Goal: Task Accomplishment & Management: Complete application form

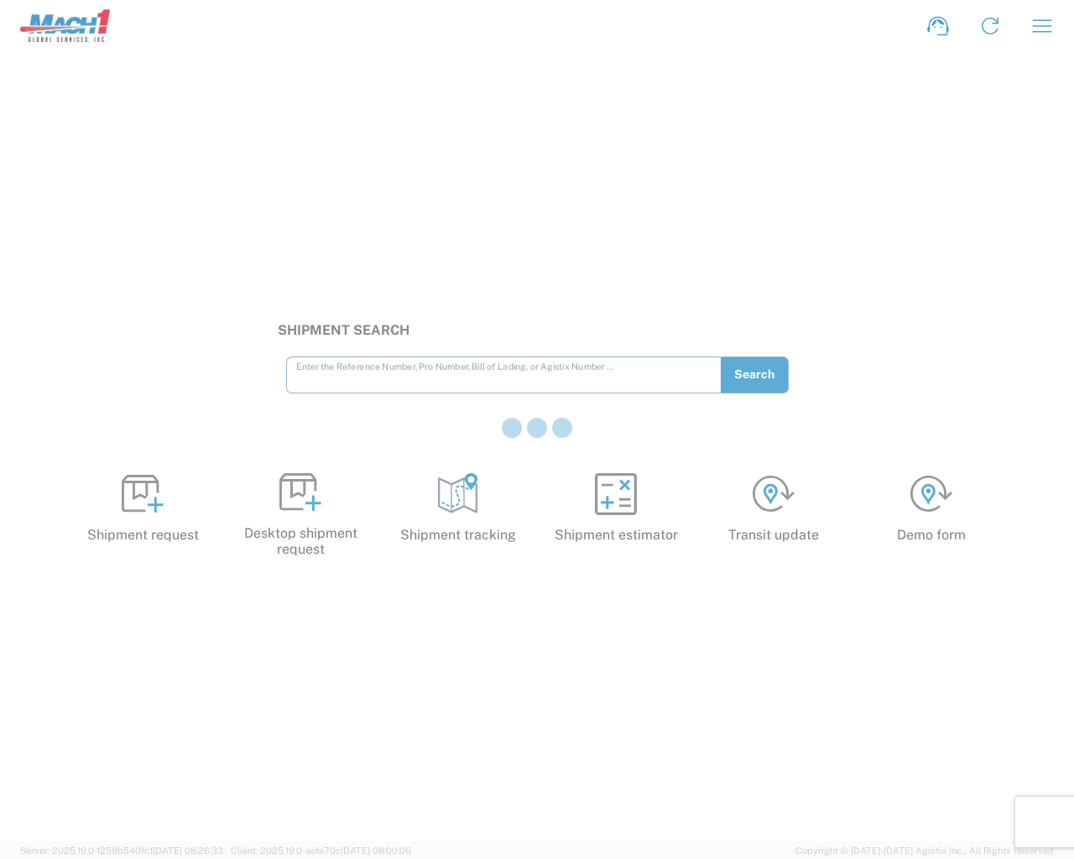
type input "e"
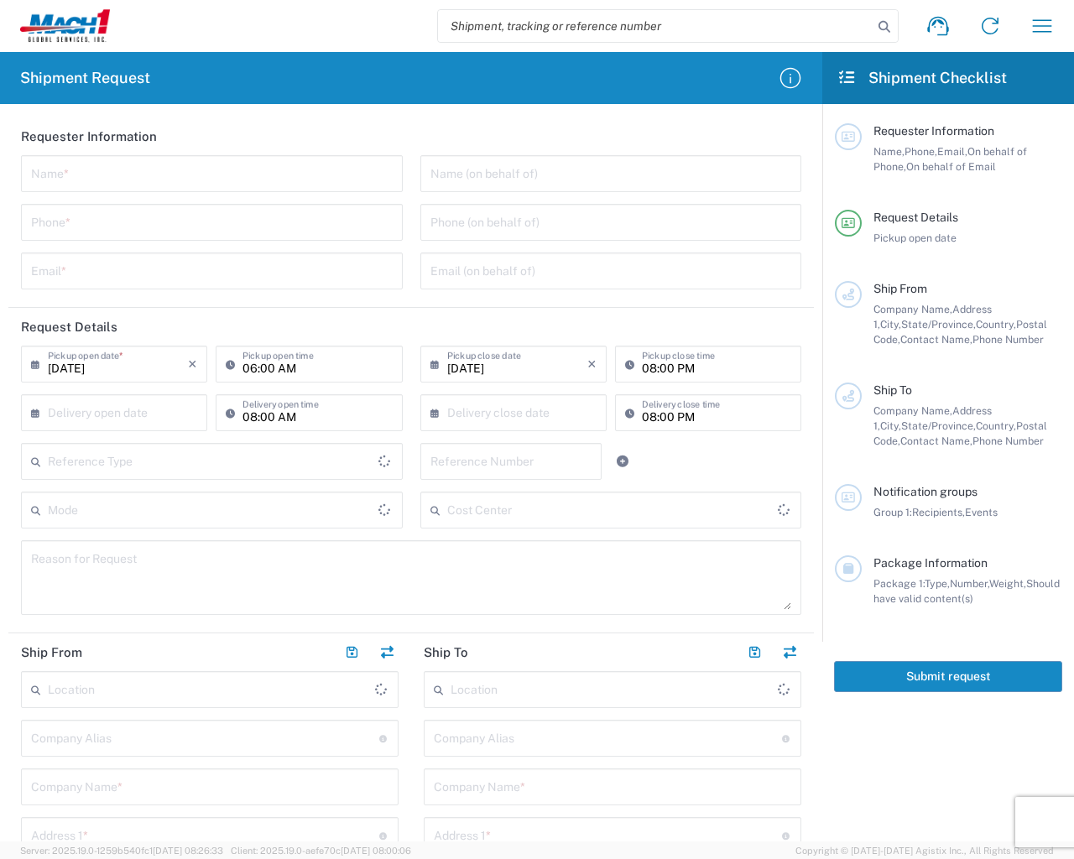
type input "e"
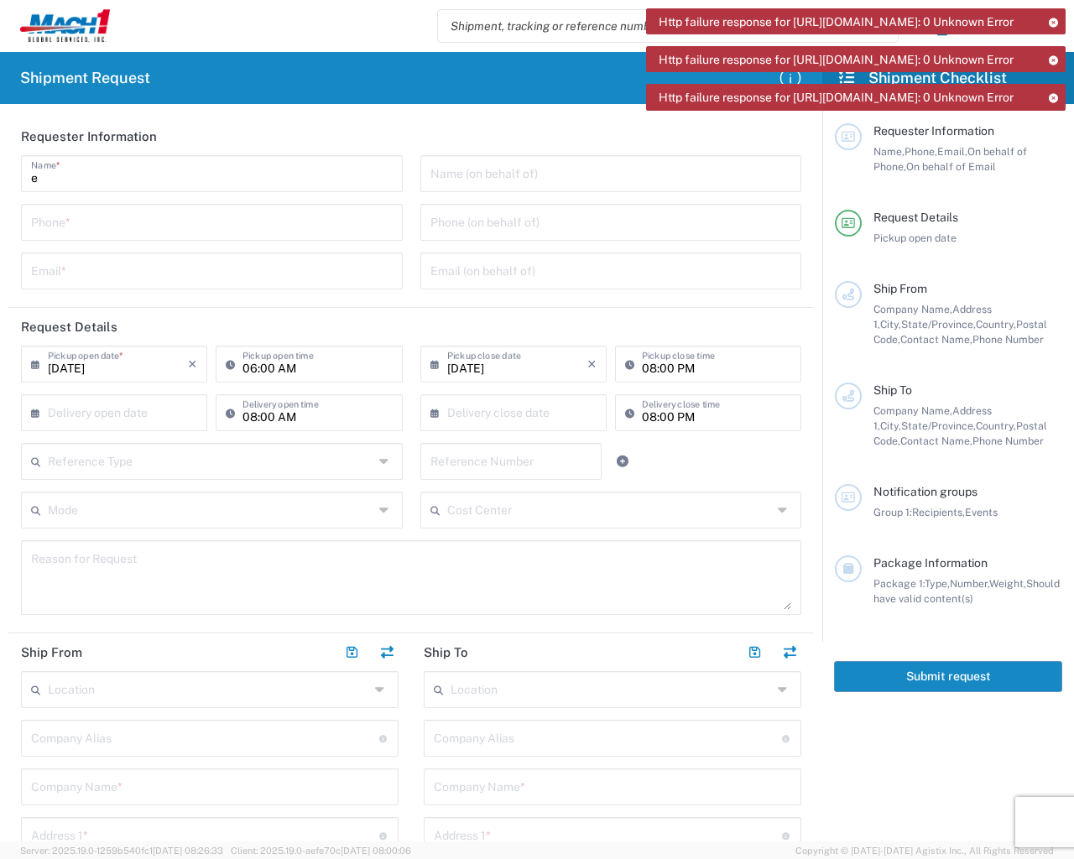
type input "e"
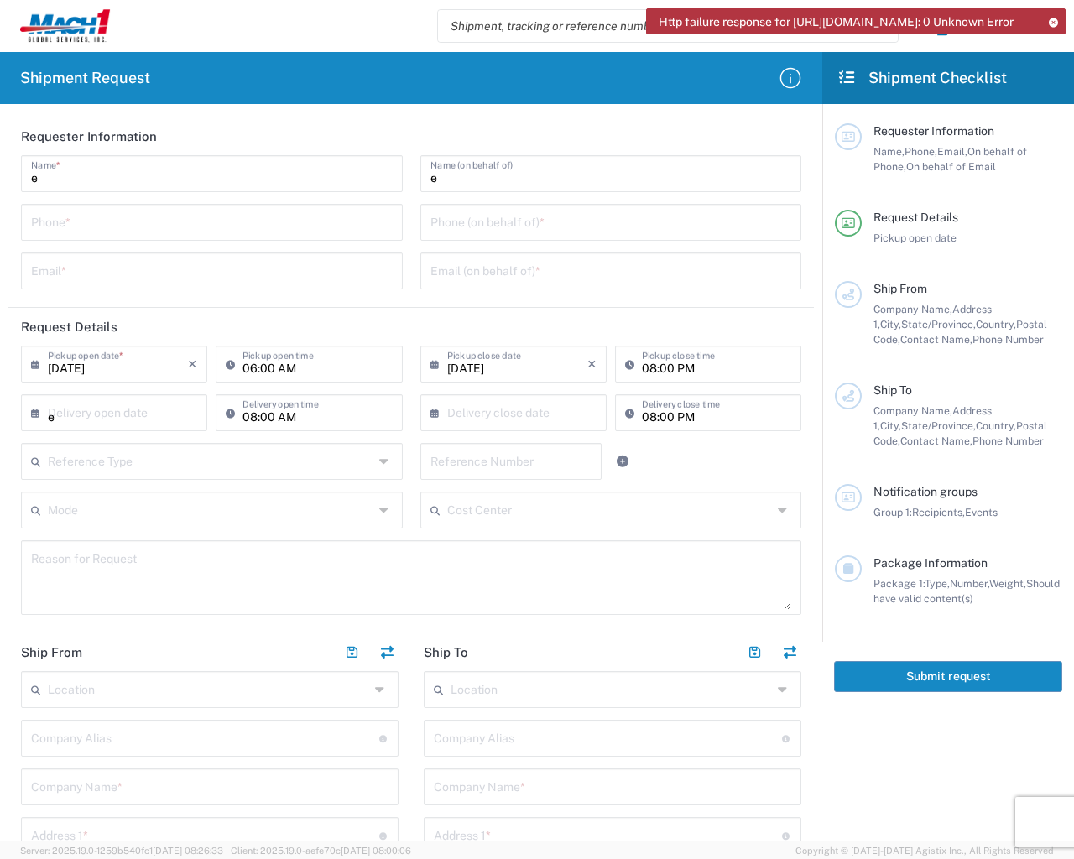
type input "Invalid date"
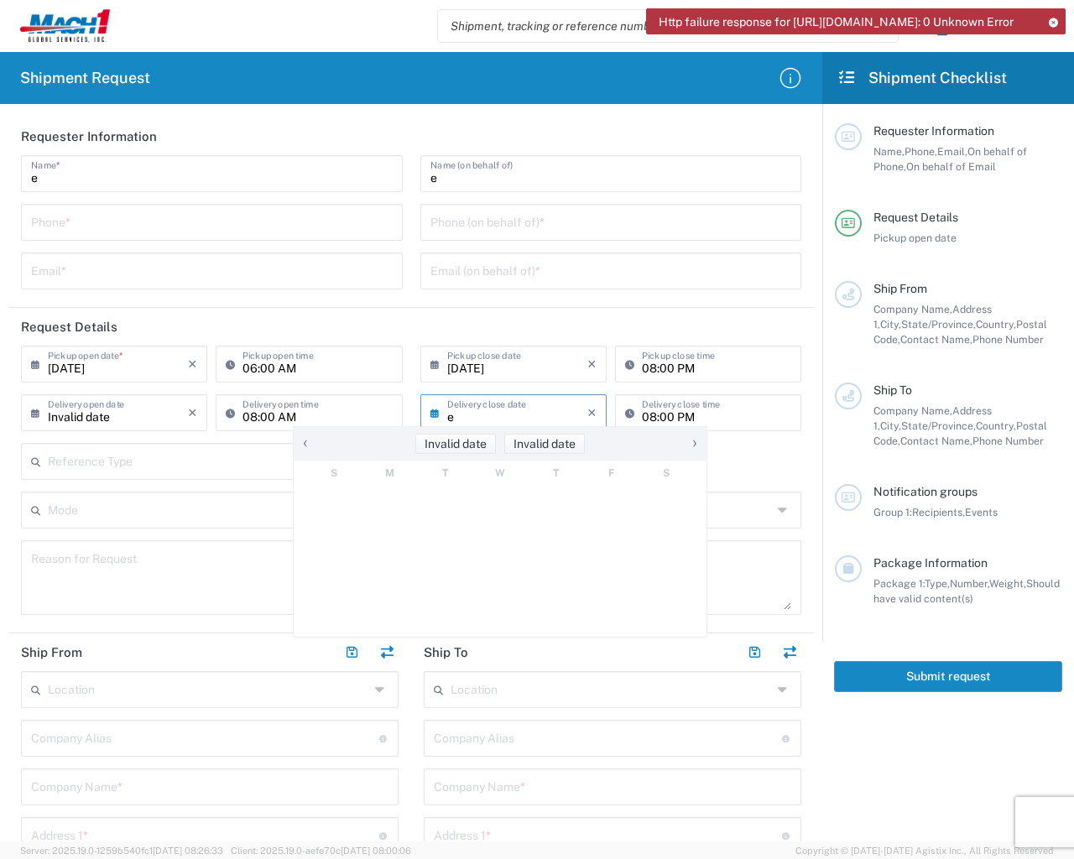
type input "Invalid date"
type textarea "e"
type input "e"
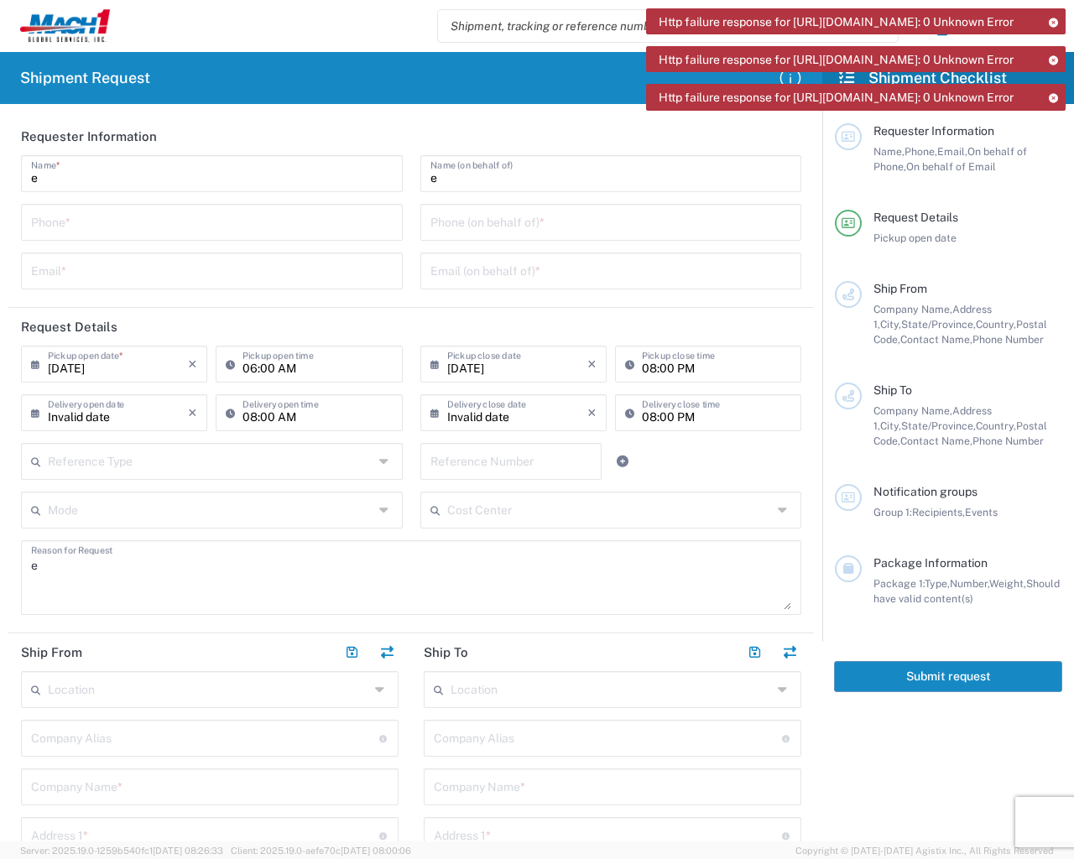
type input "ft"
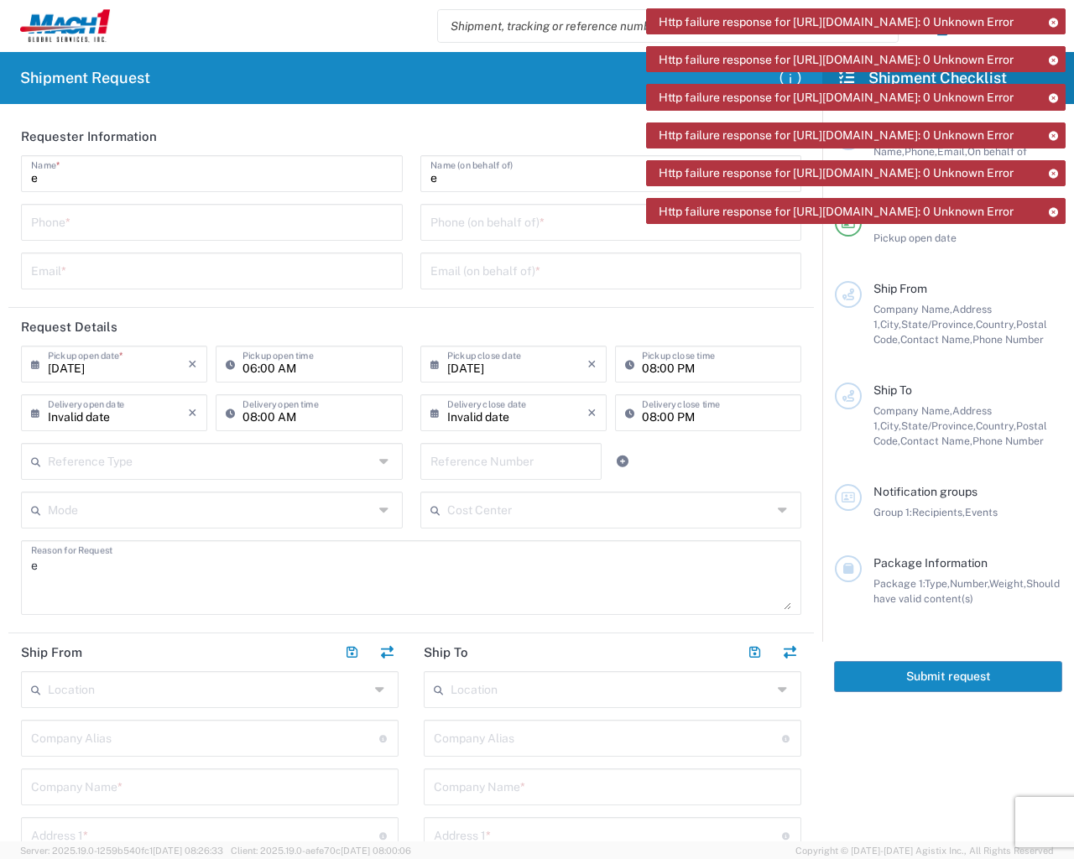
type input "e"
type input "lbs"
type input "e"
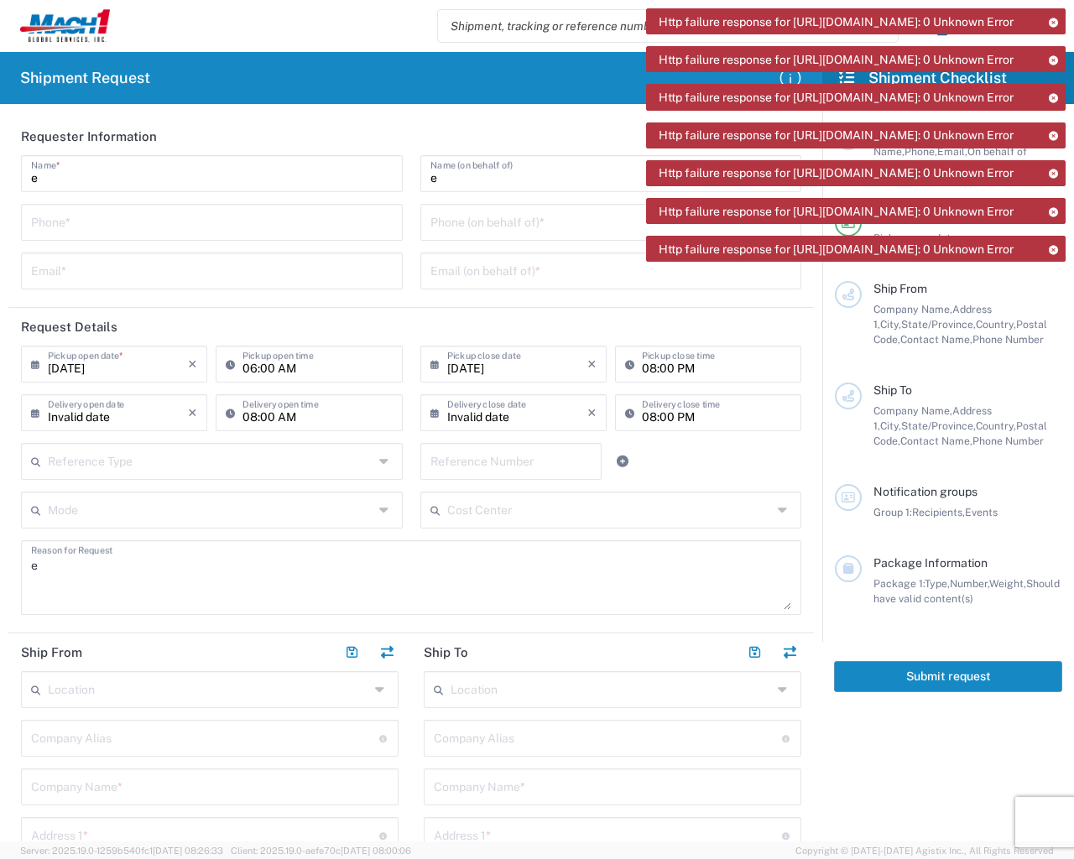
type input "e"
type textarea "e"
type input "e"
type textarea "e"
type input "1"
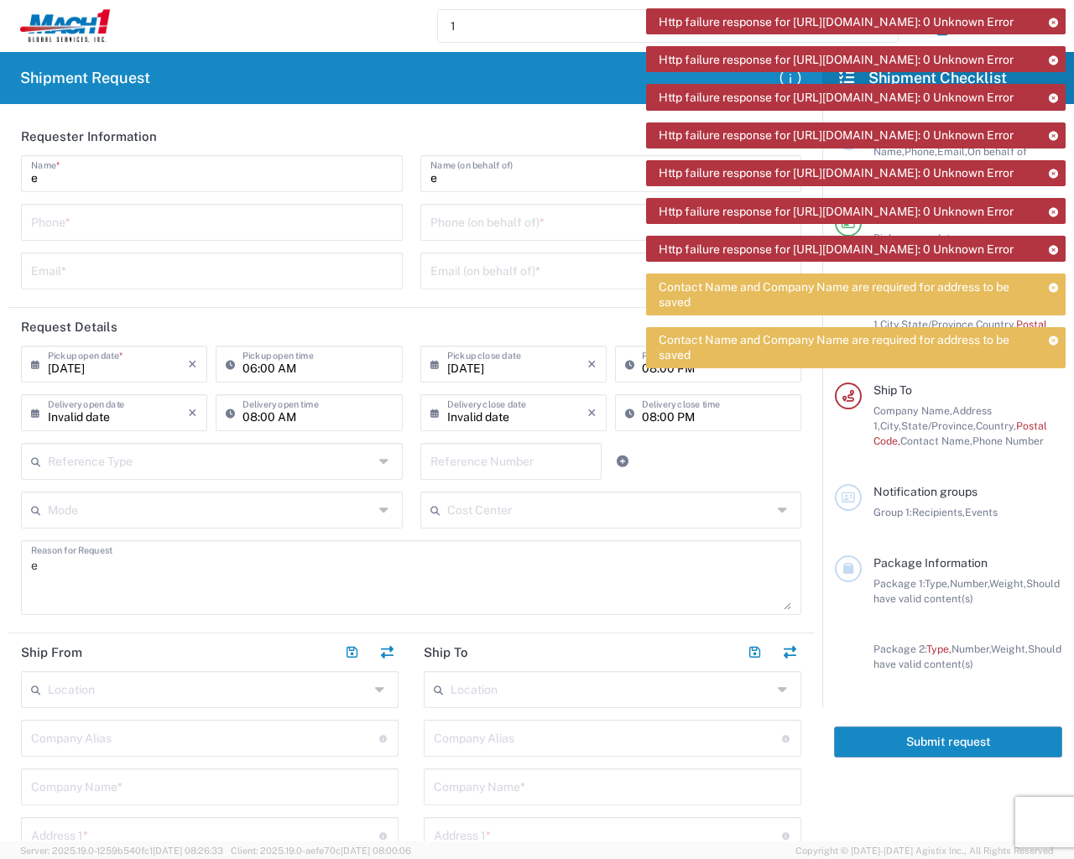
type input "e"
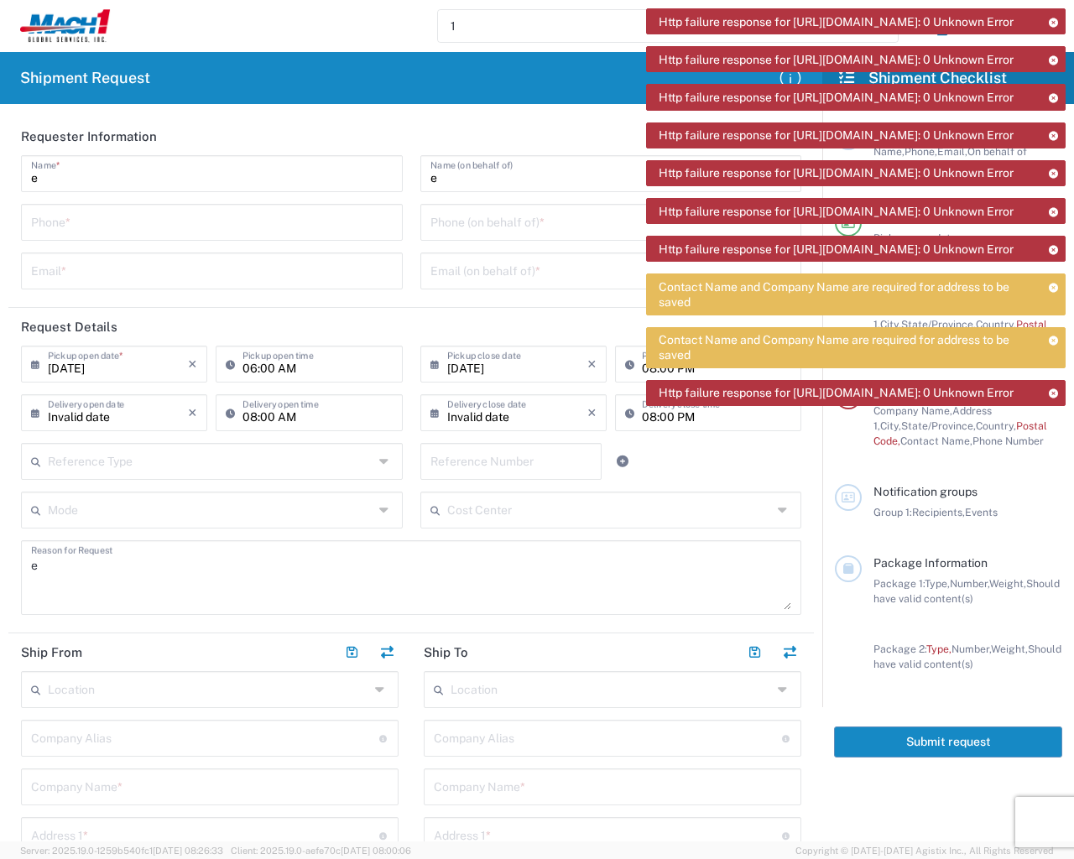
type input "e"
type input "1"
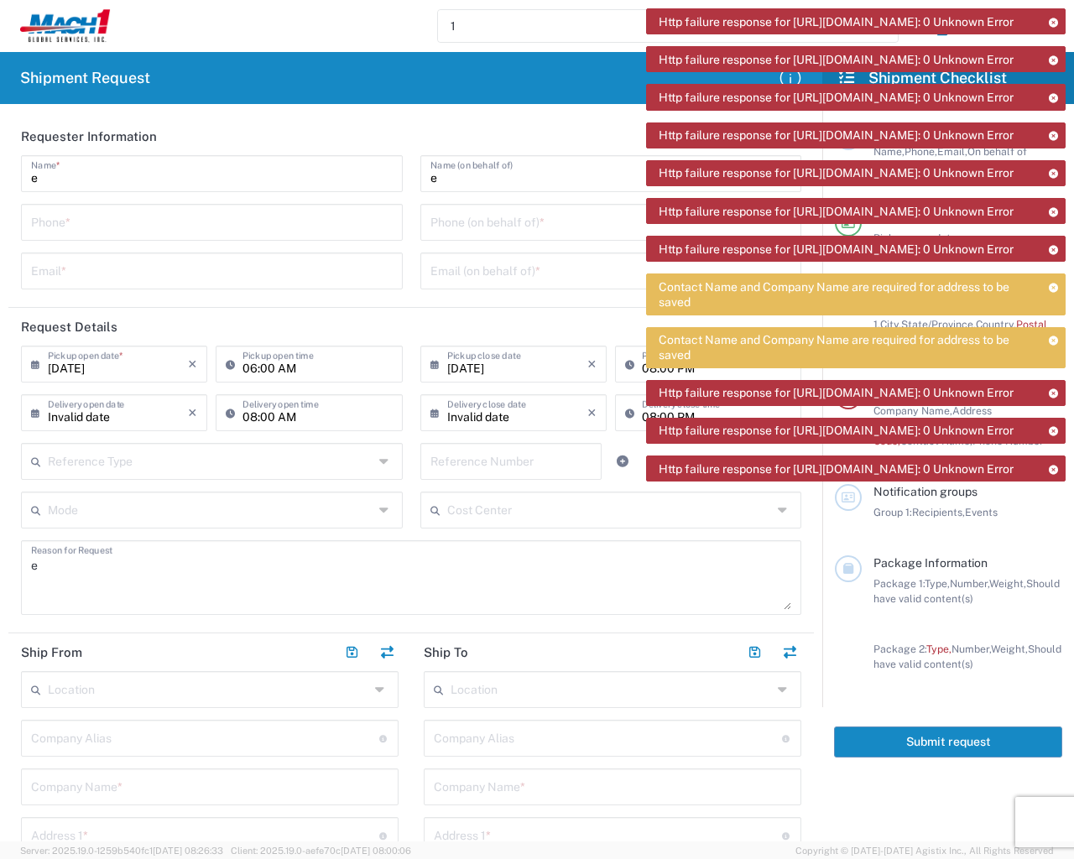
type input "1"
type input "e"
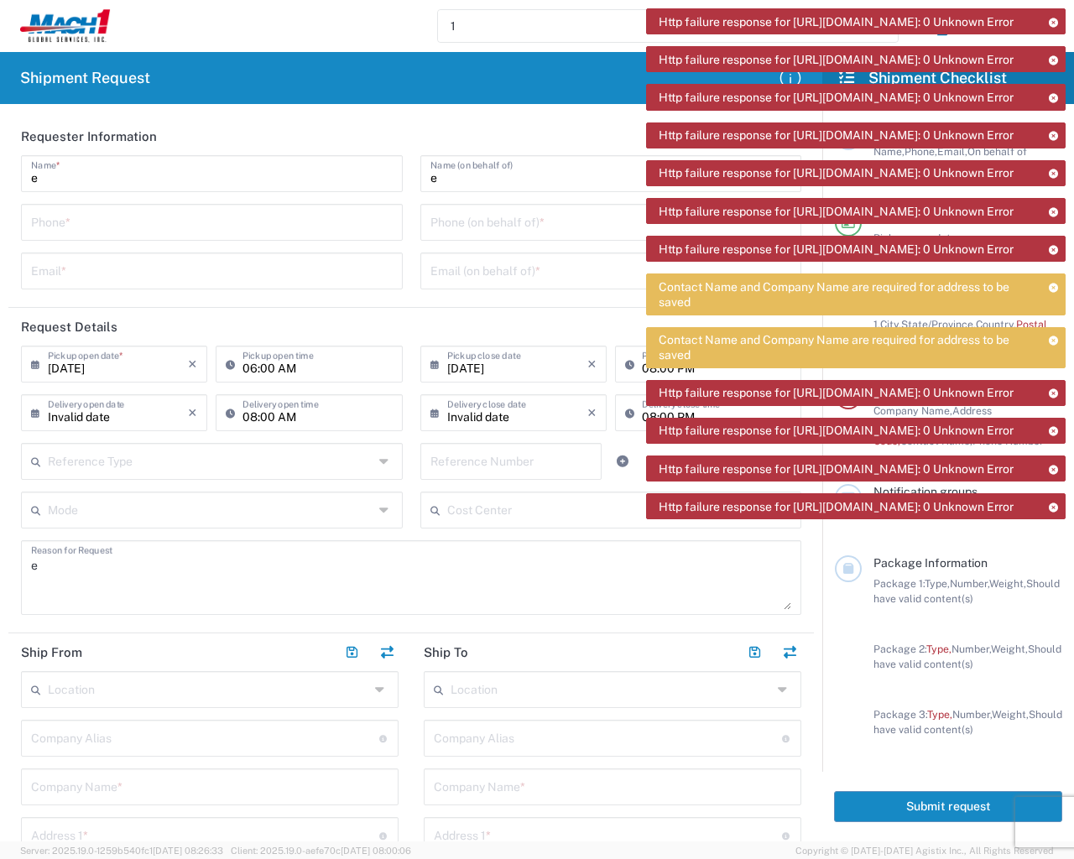
type input "e"
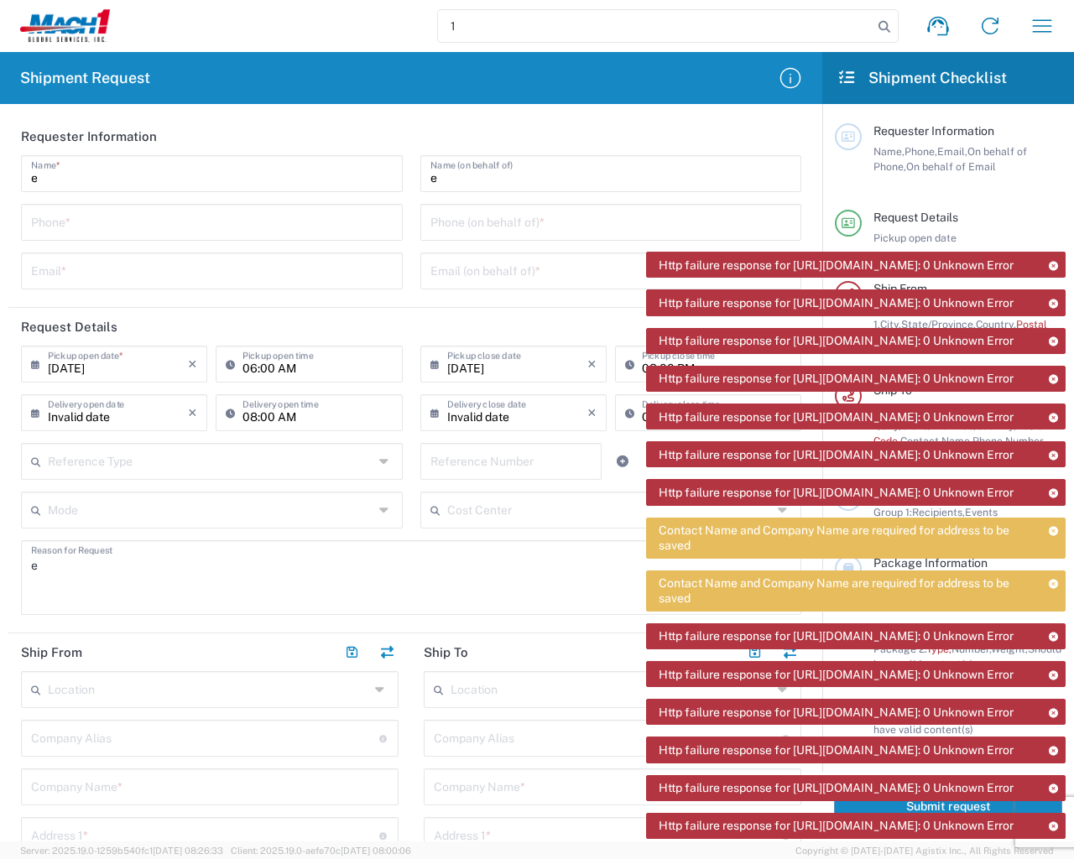
type input "1"
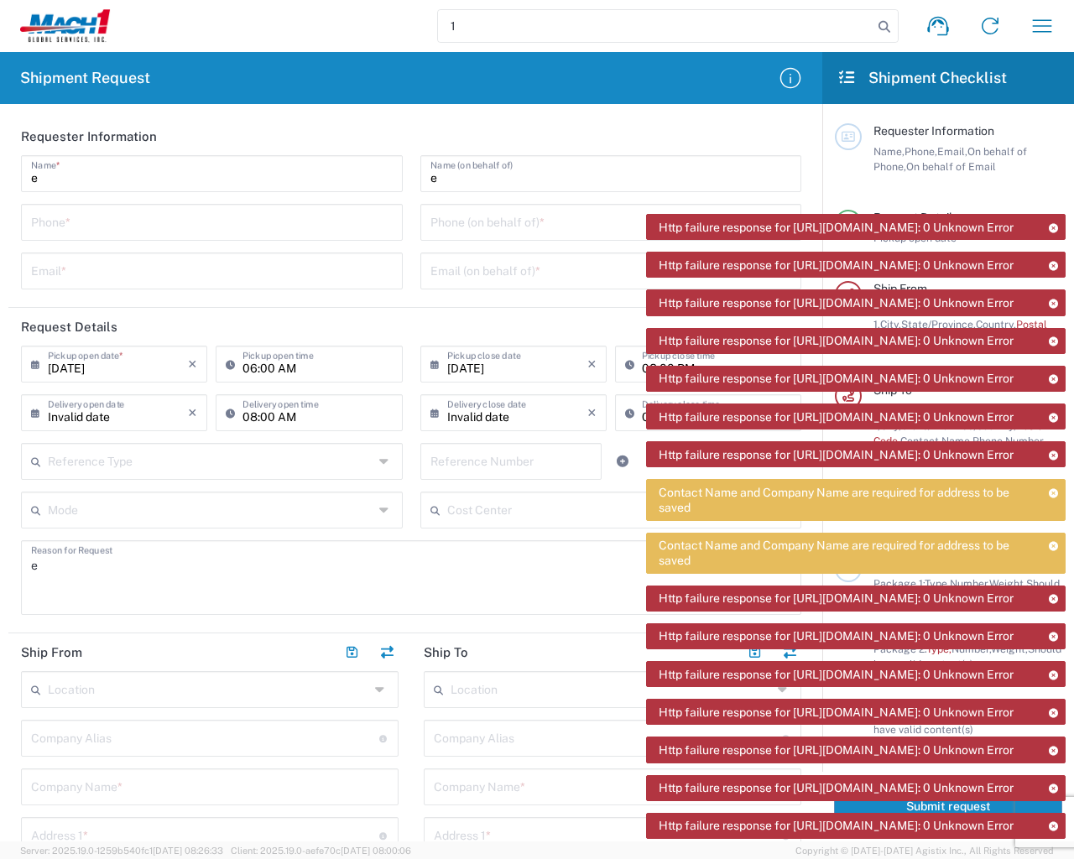
type input "e"
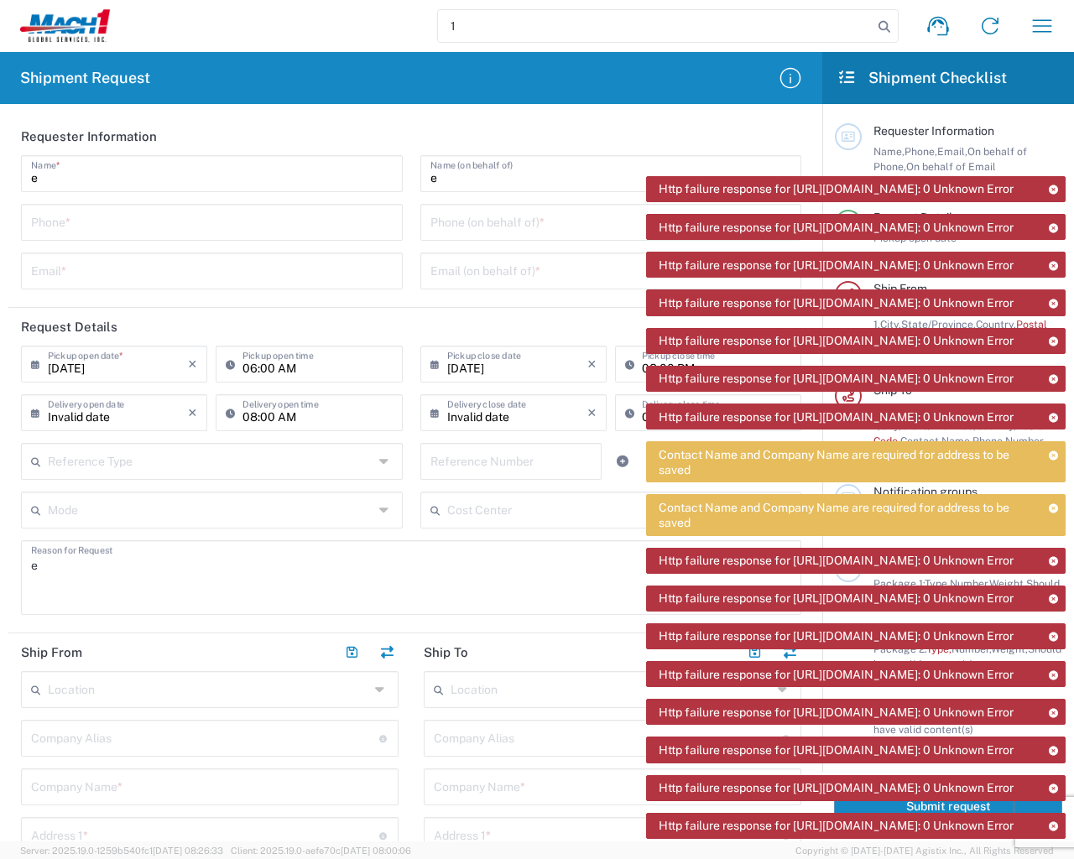
type input "e"
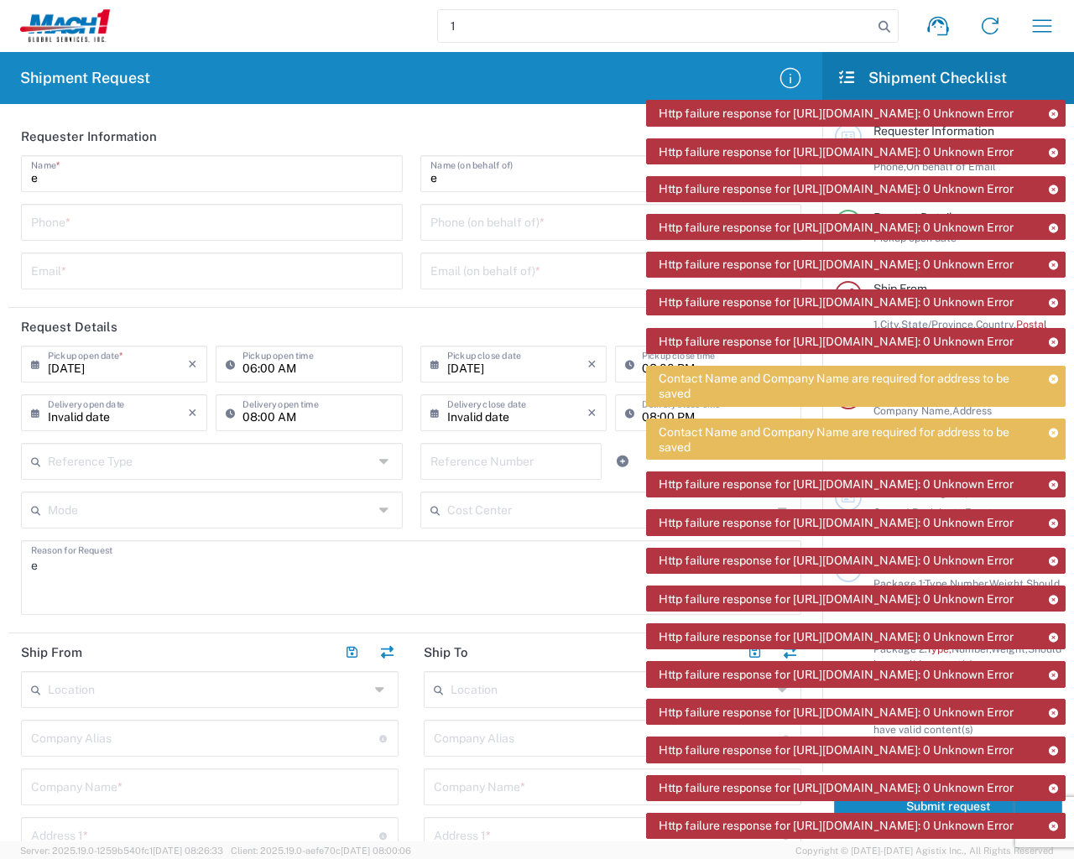
type input "0.08"
type input "ft"
type input "1"
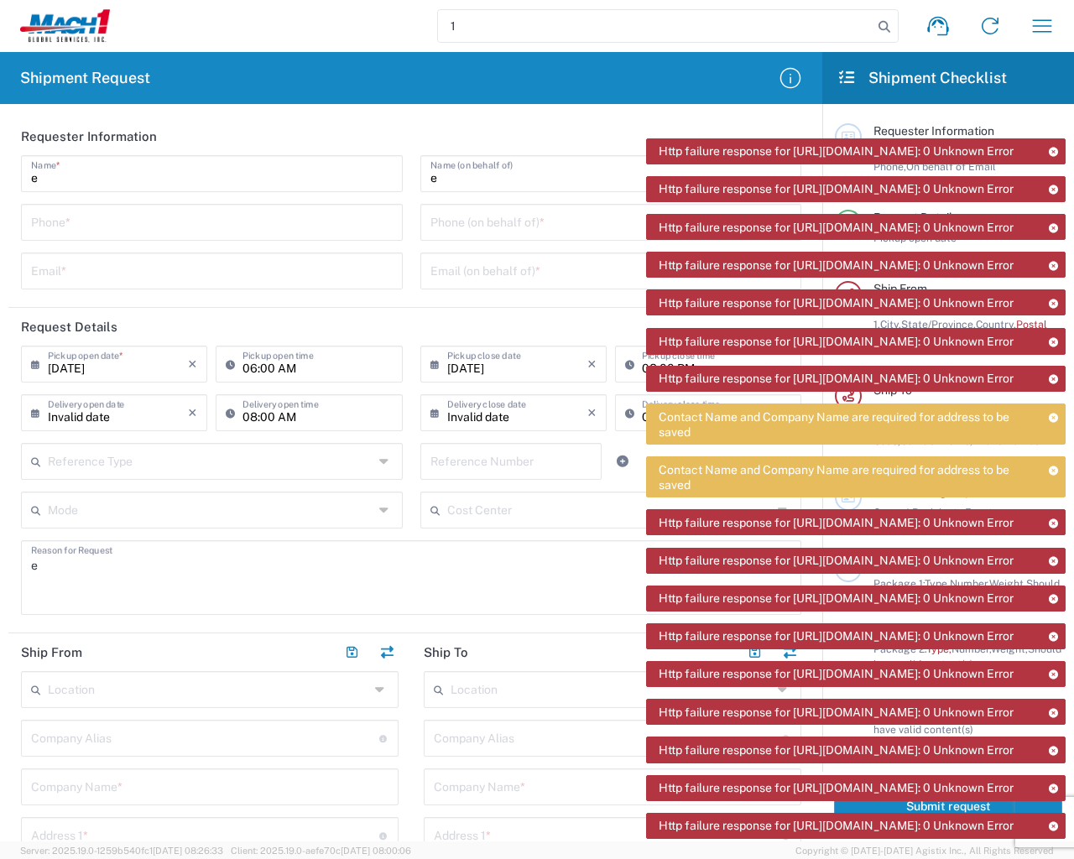
type input "e"
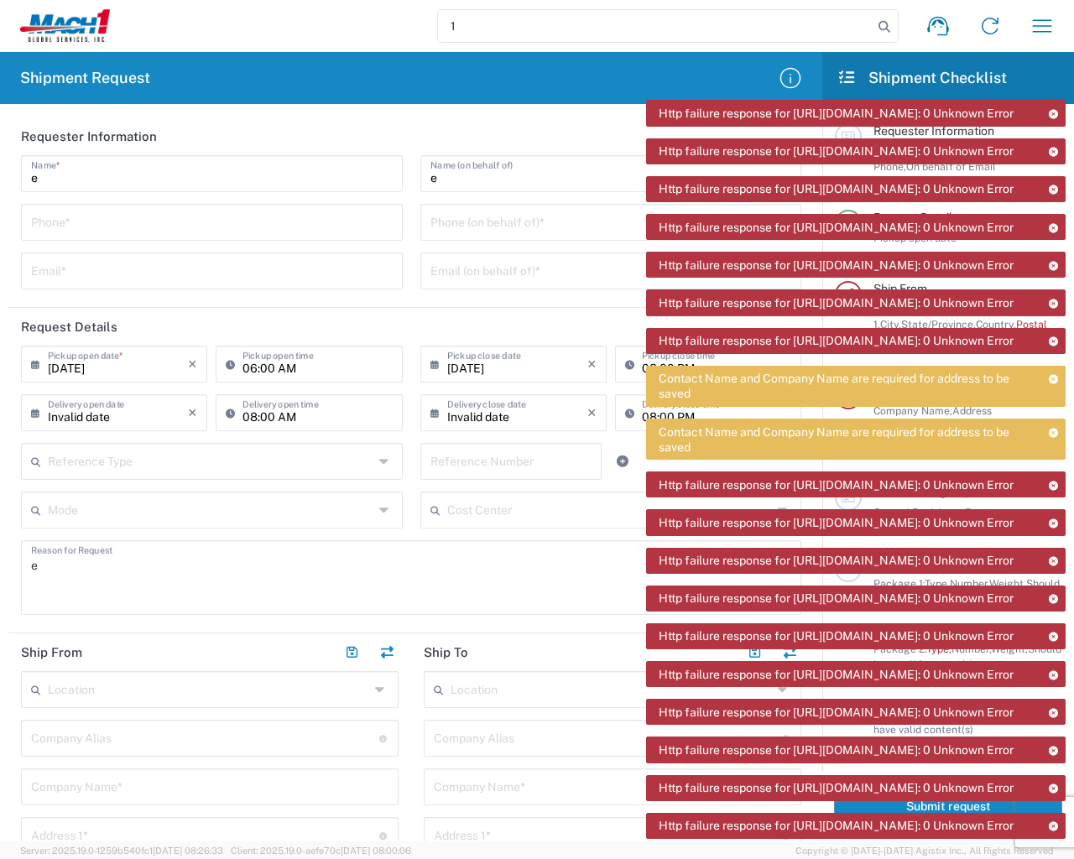
type input "e"
type input "1"
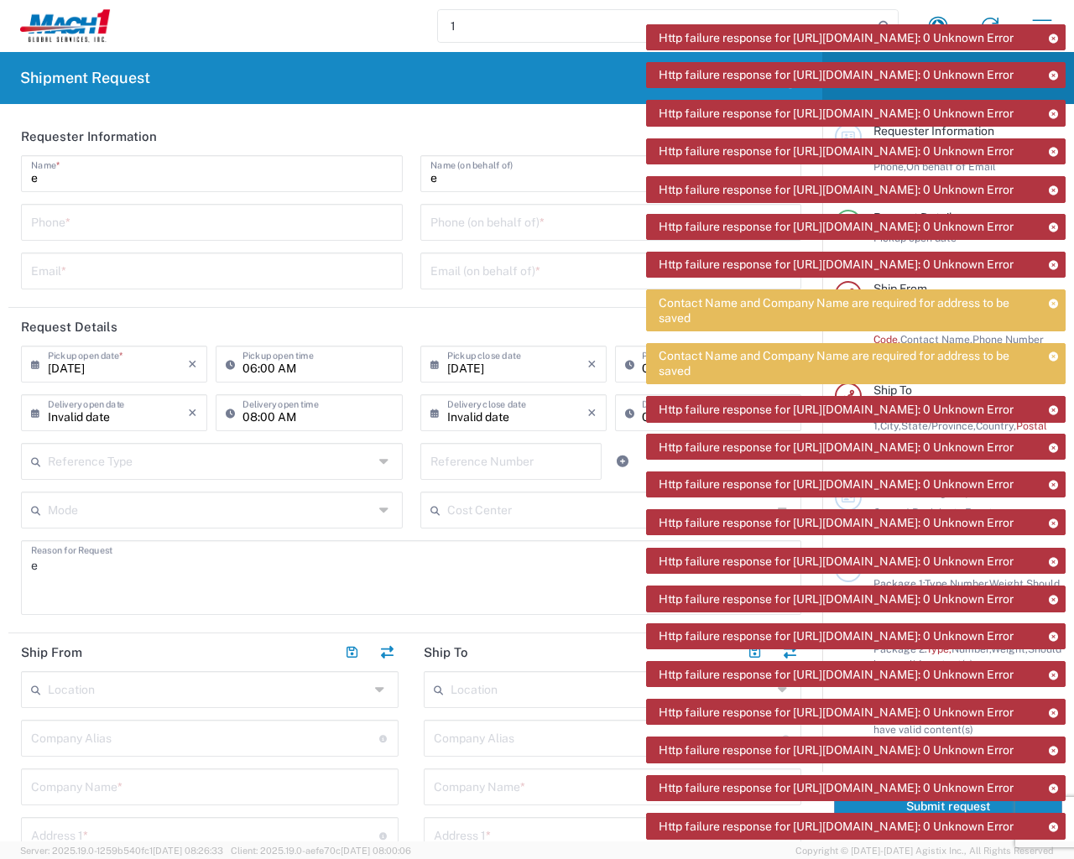
type input "1"
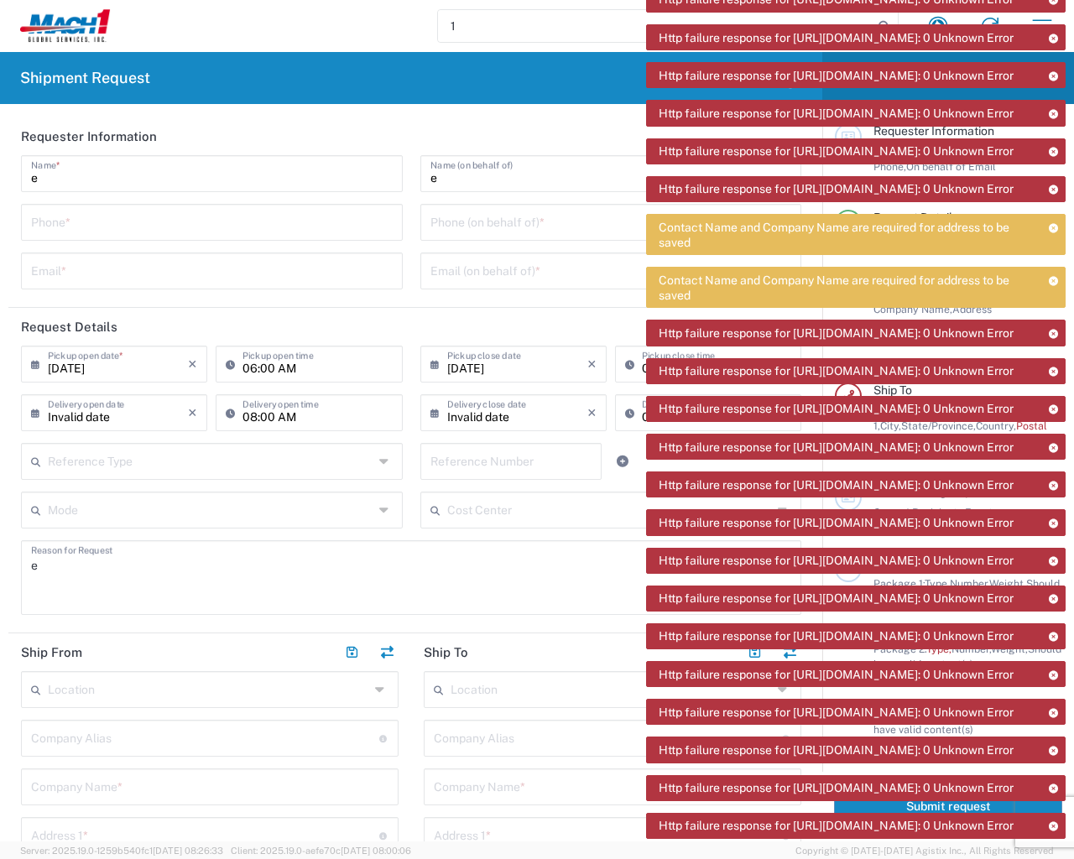
type input "e"
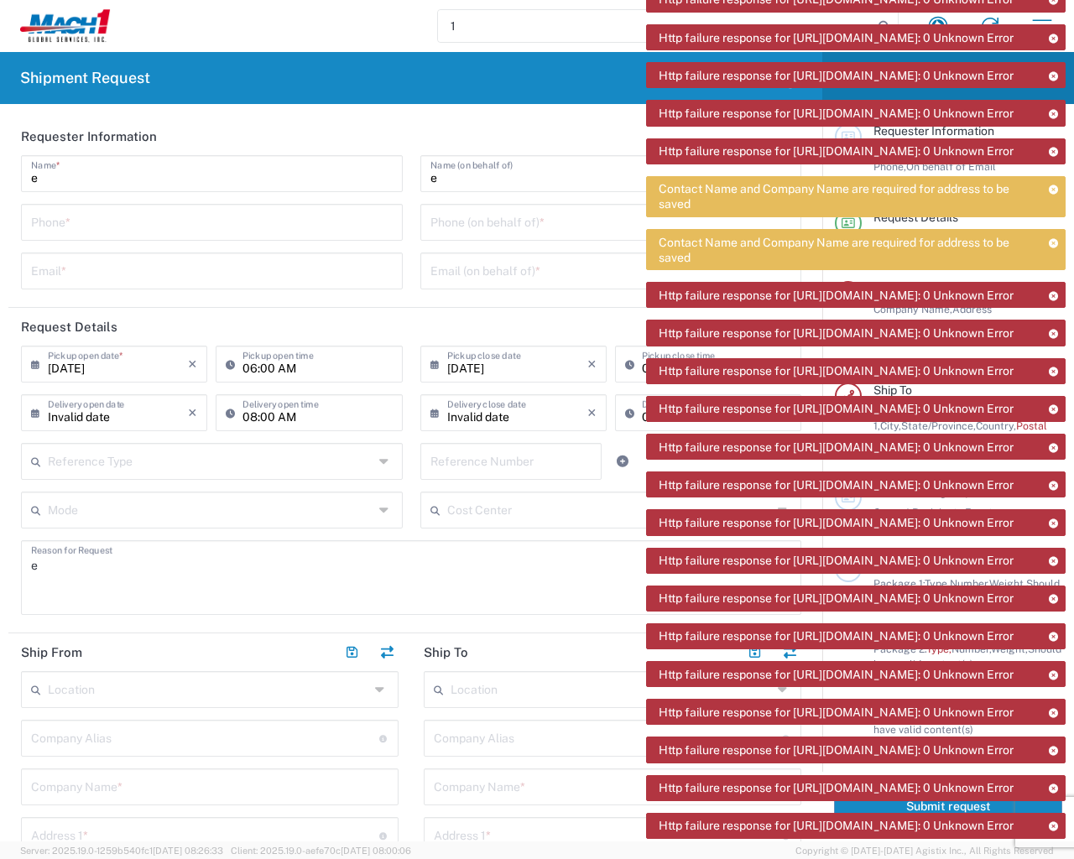
type input "1"
type input "lbs"
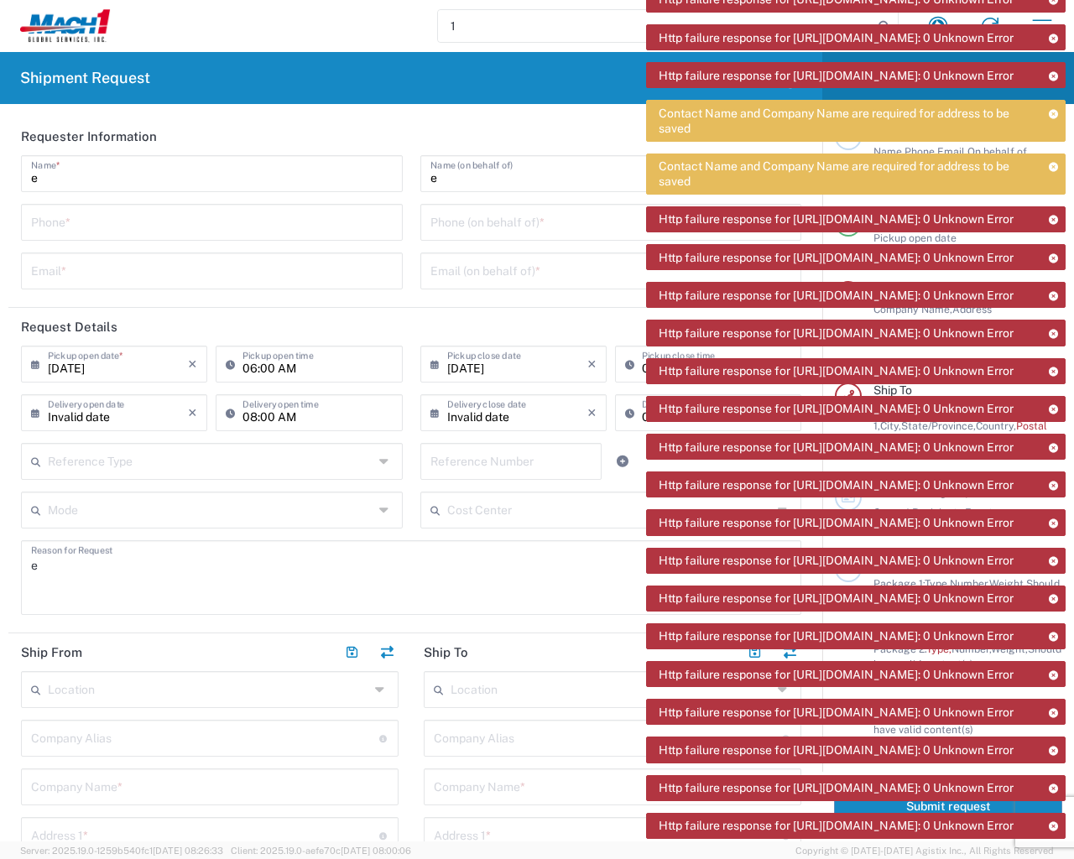
type input "e"
type input "1"
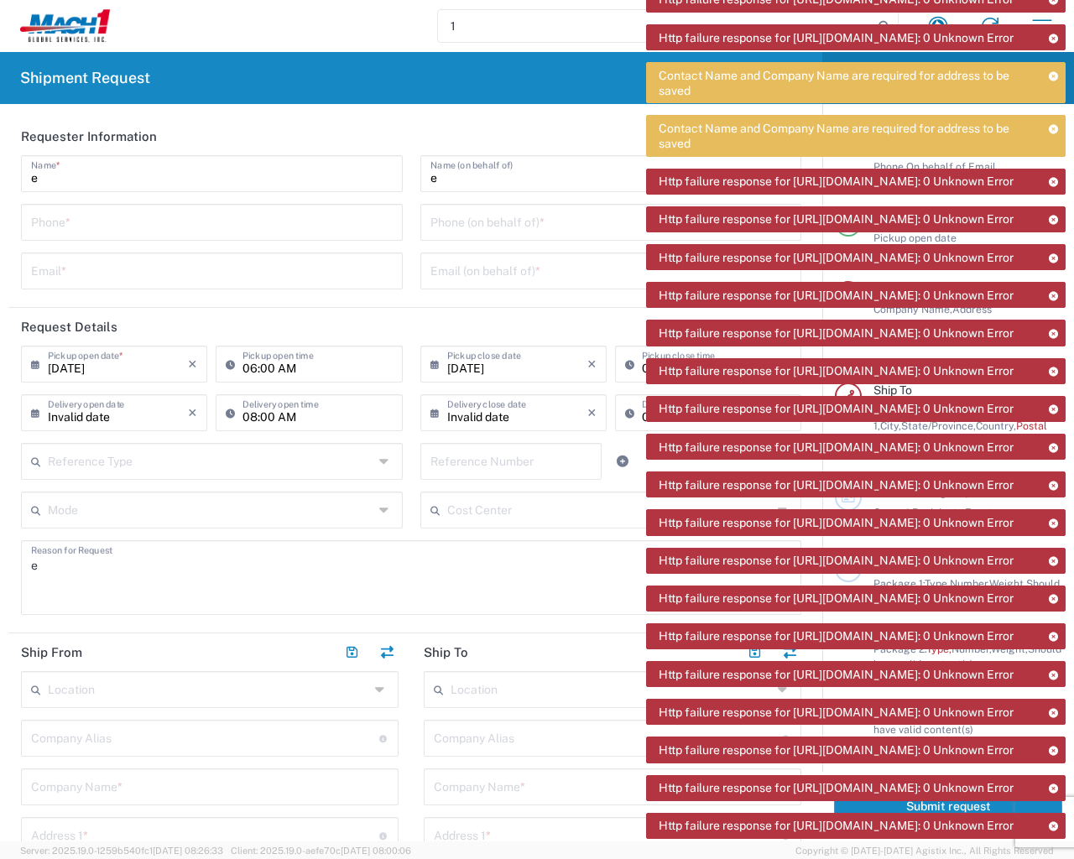
type input "1"
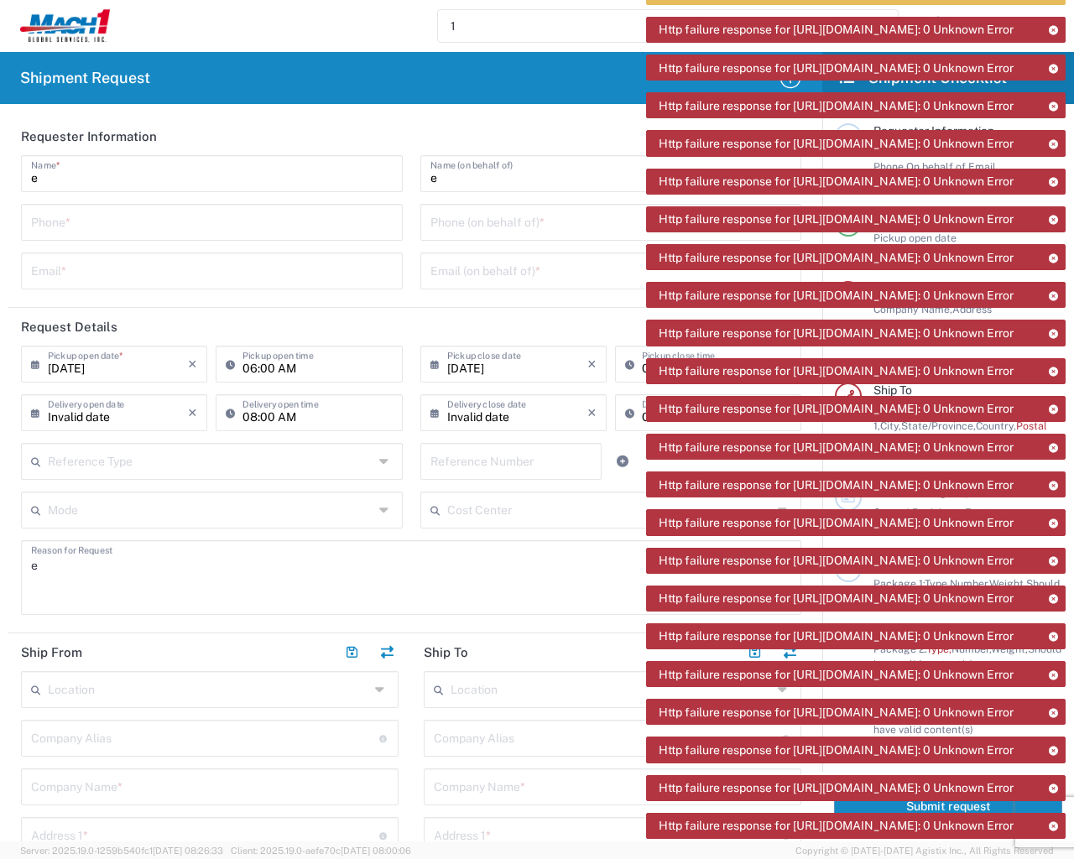
type input "e"
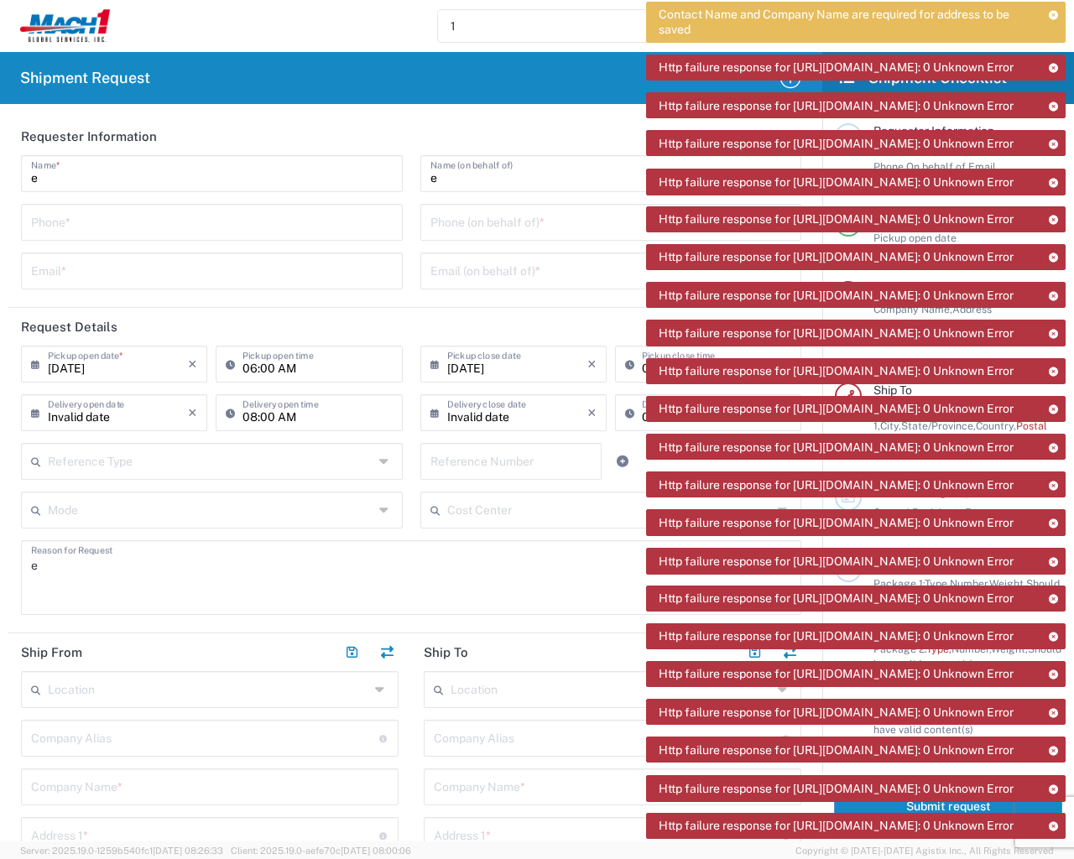
type input "e"
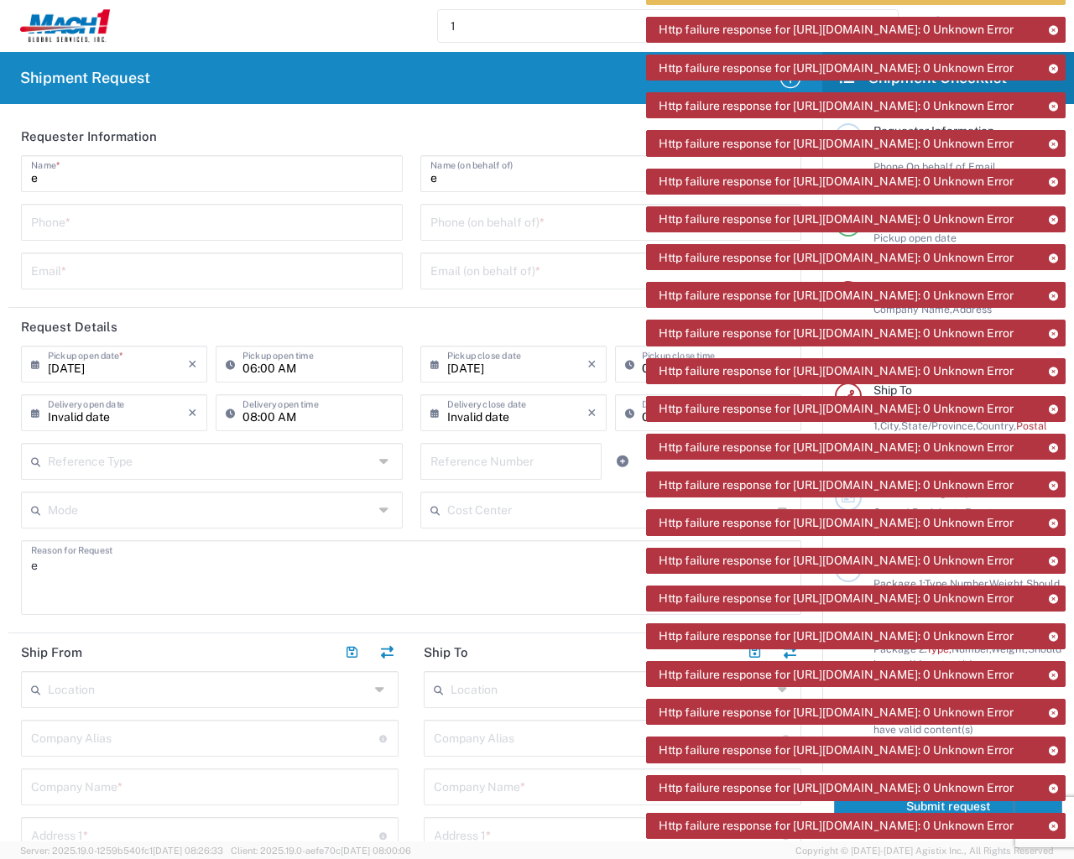
type input "1"
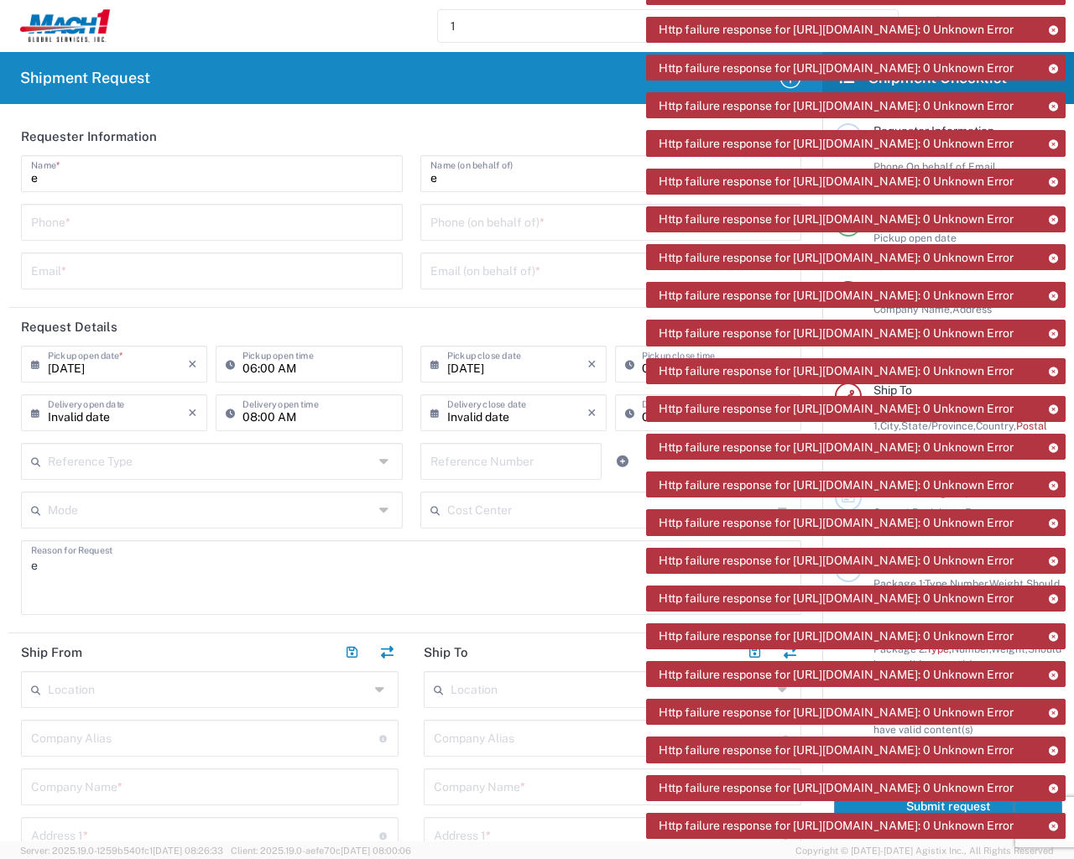
type input "1"
type input "e"
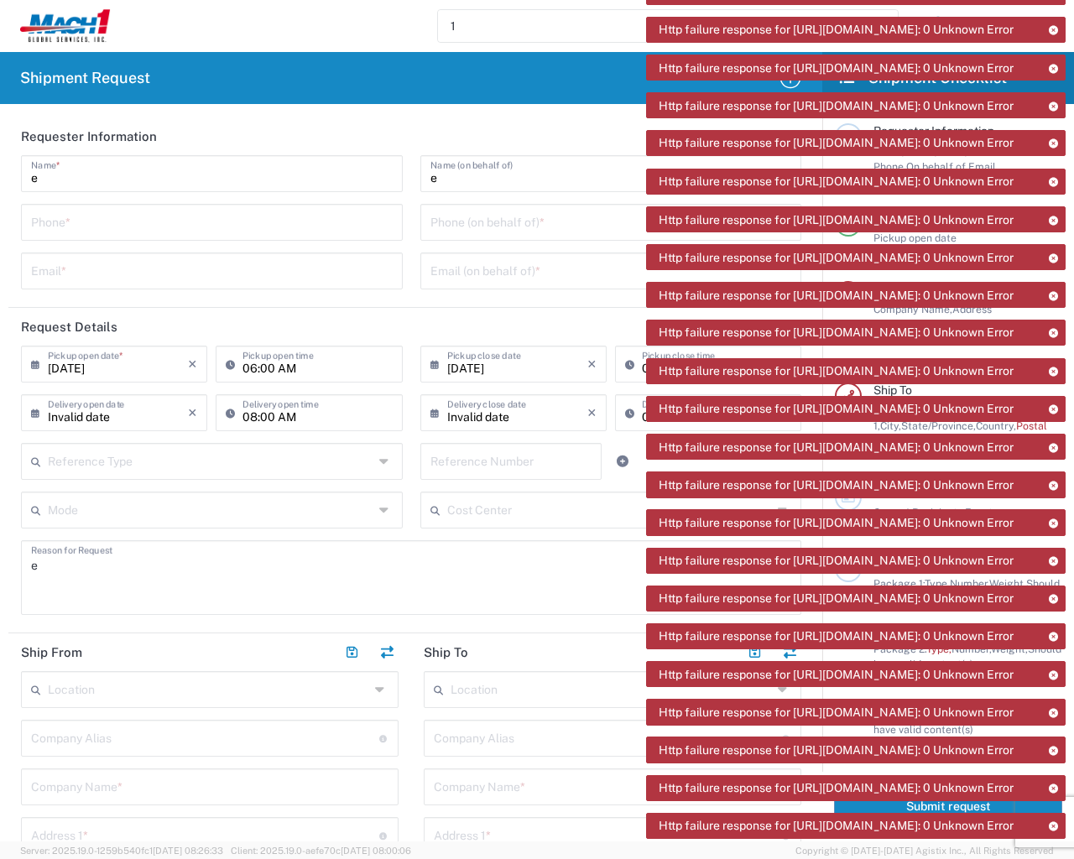
type input "1"
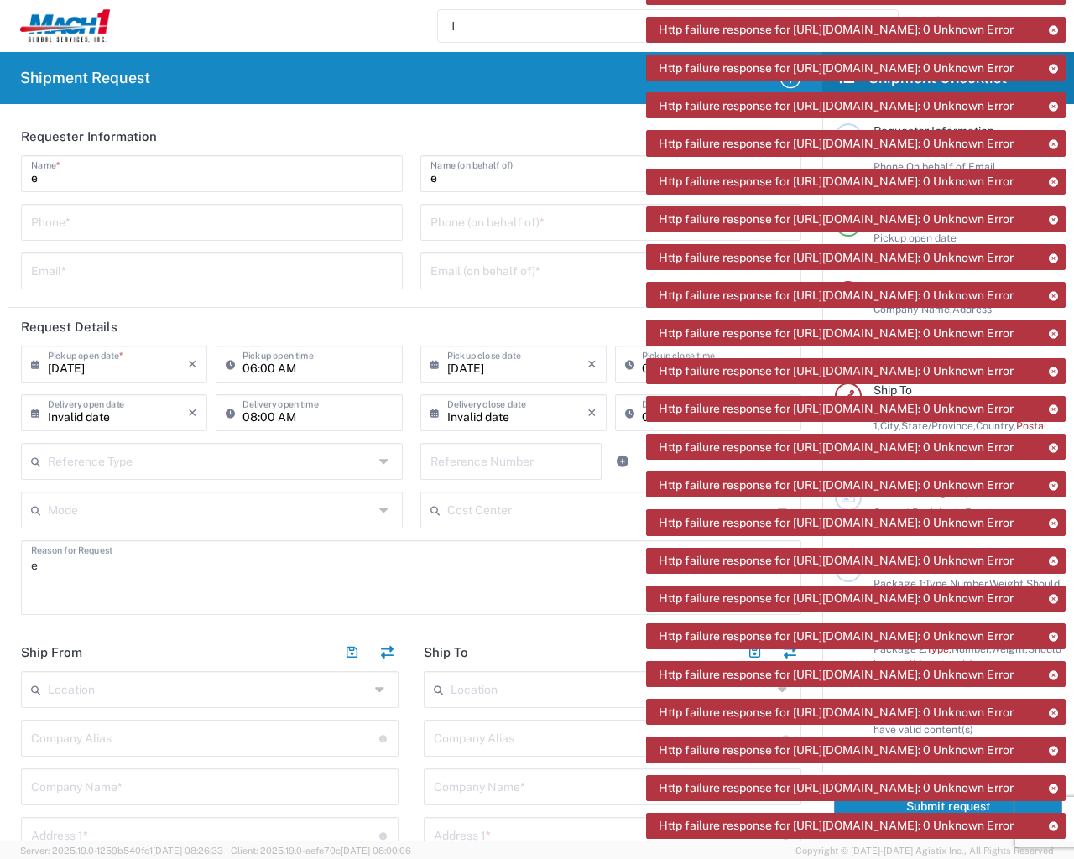
type input "1"
type input "e"
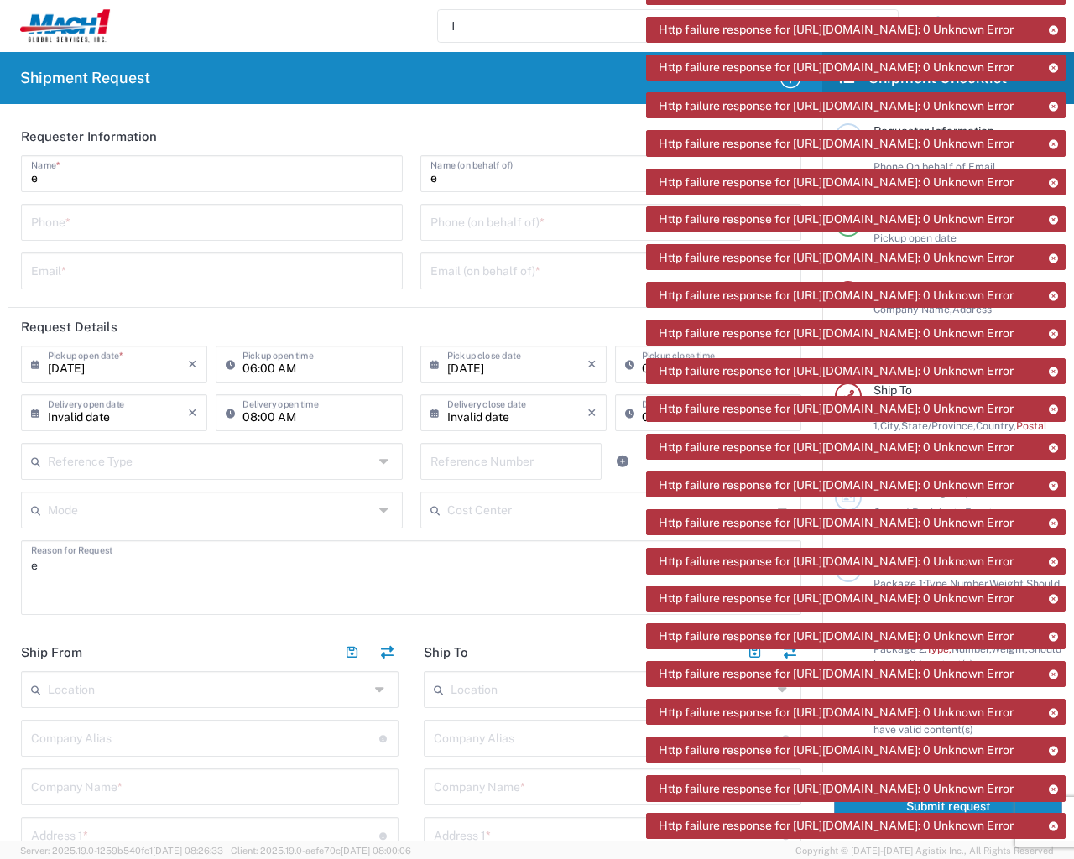
type input "e"
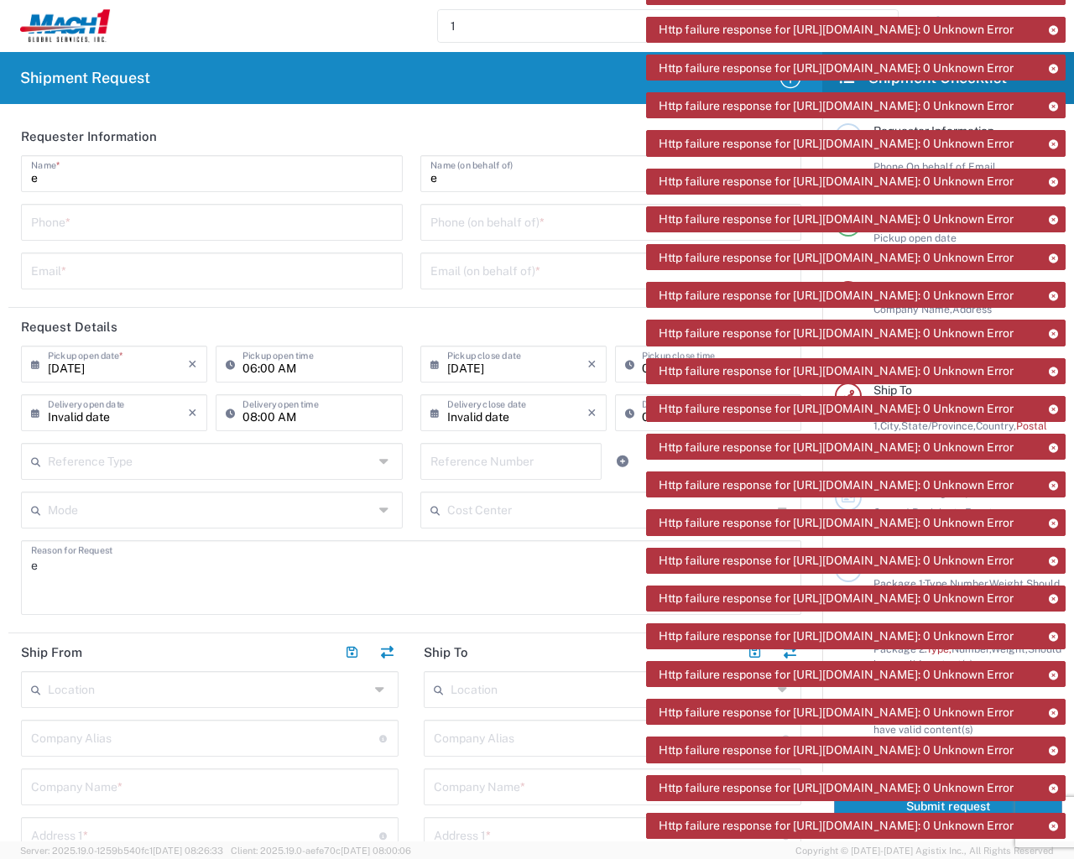
type input "1"
type input "e"
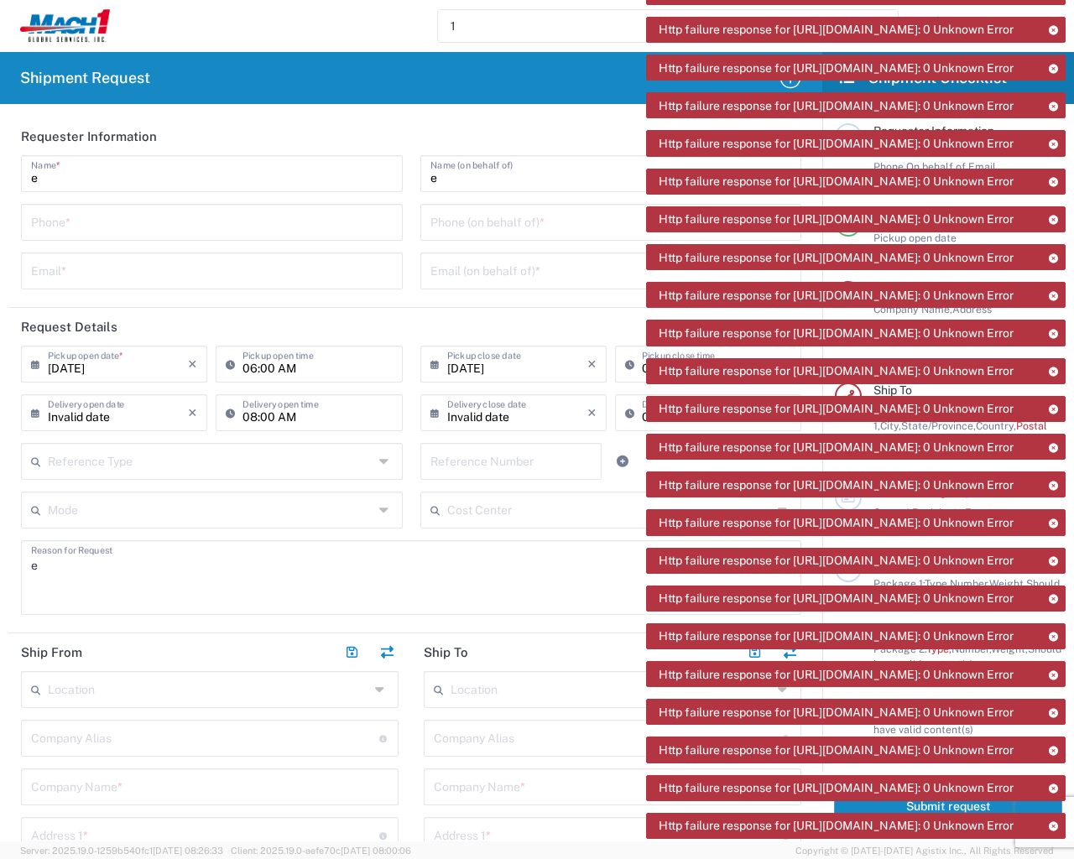
type input "e"
type input "1"
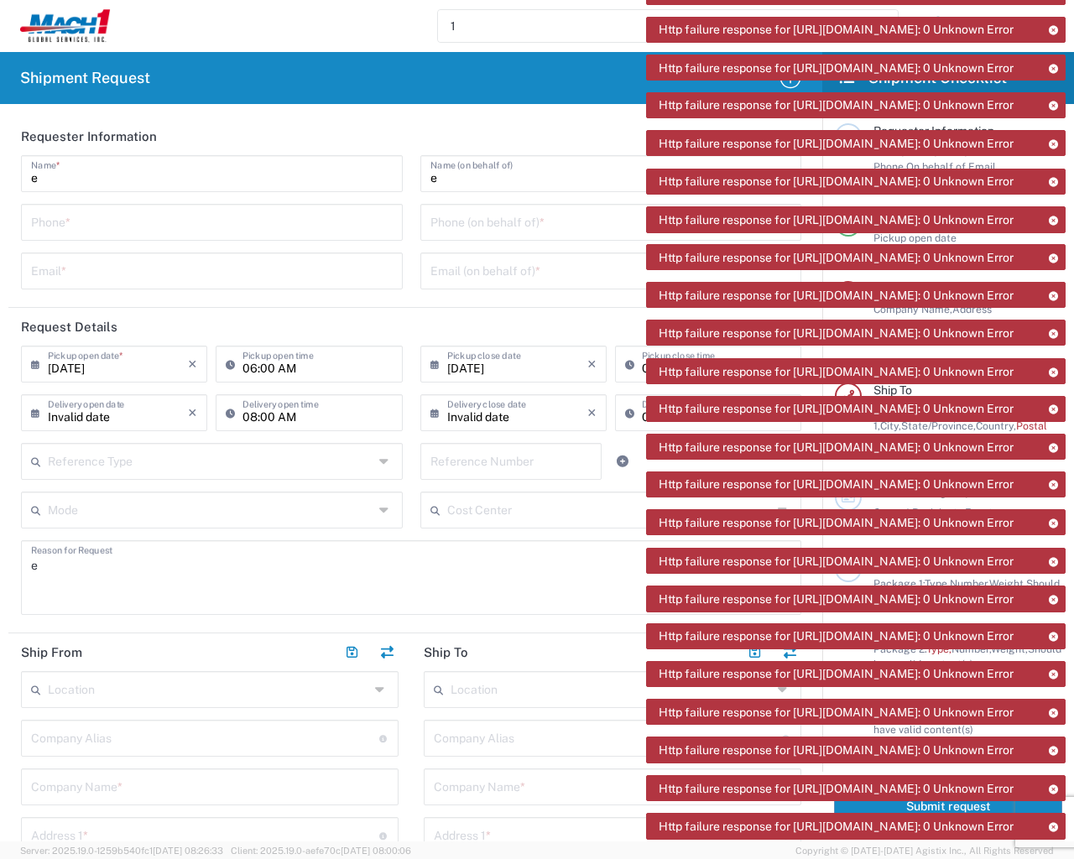
type input "1"
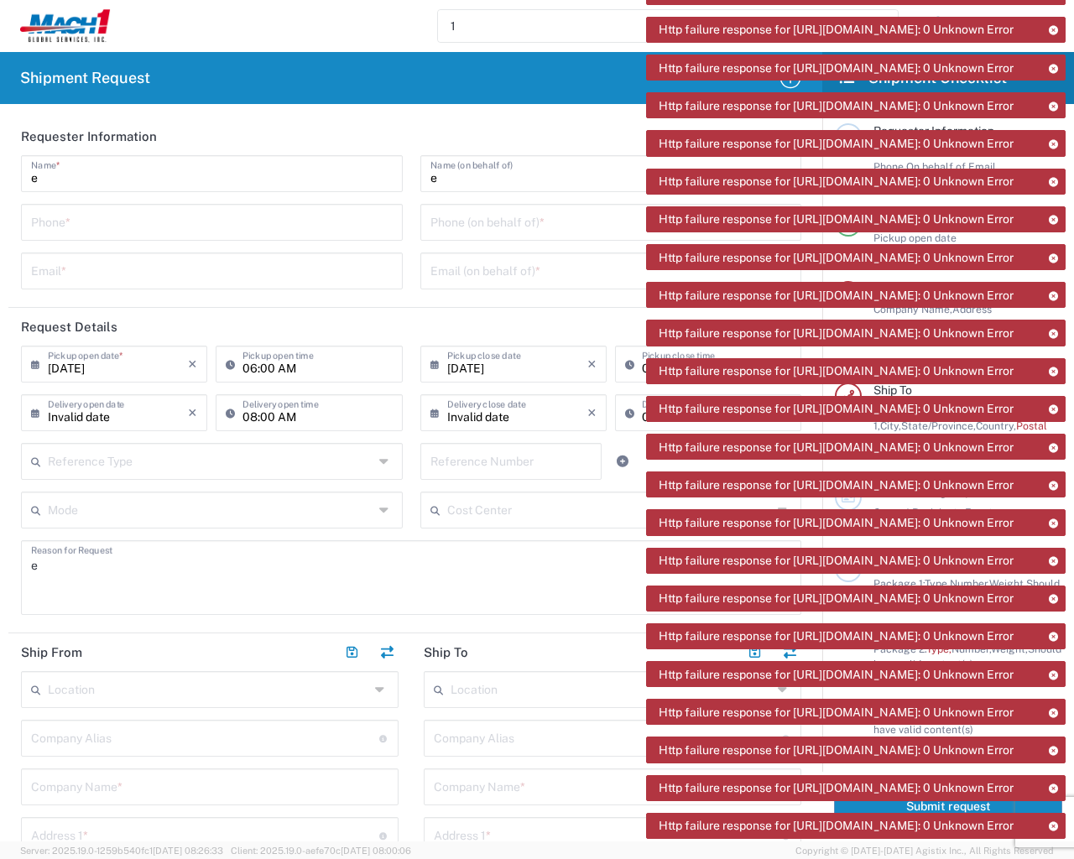
type input "e"
type input "1"
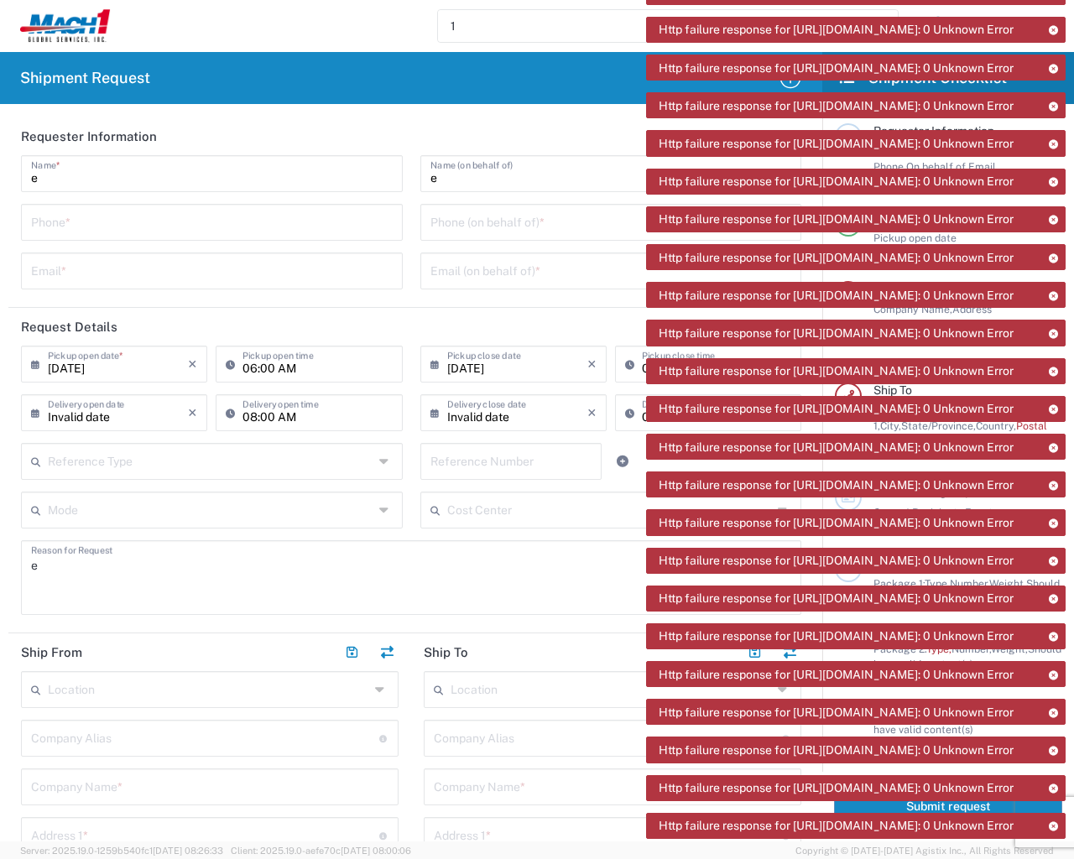
type input "1"
type input "e"
type input "1"
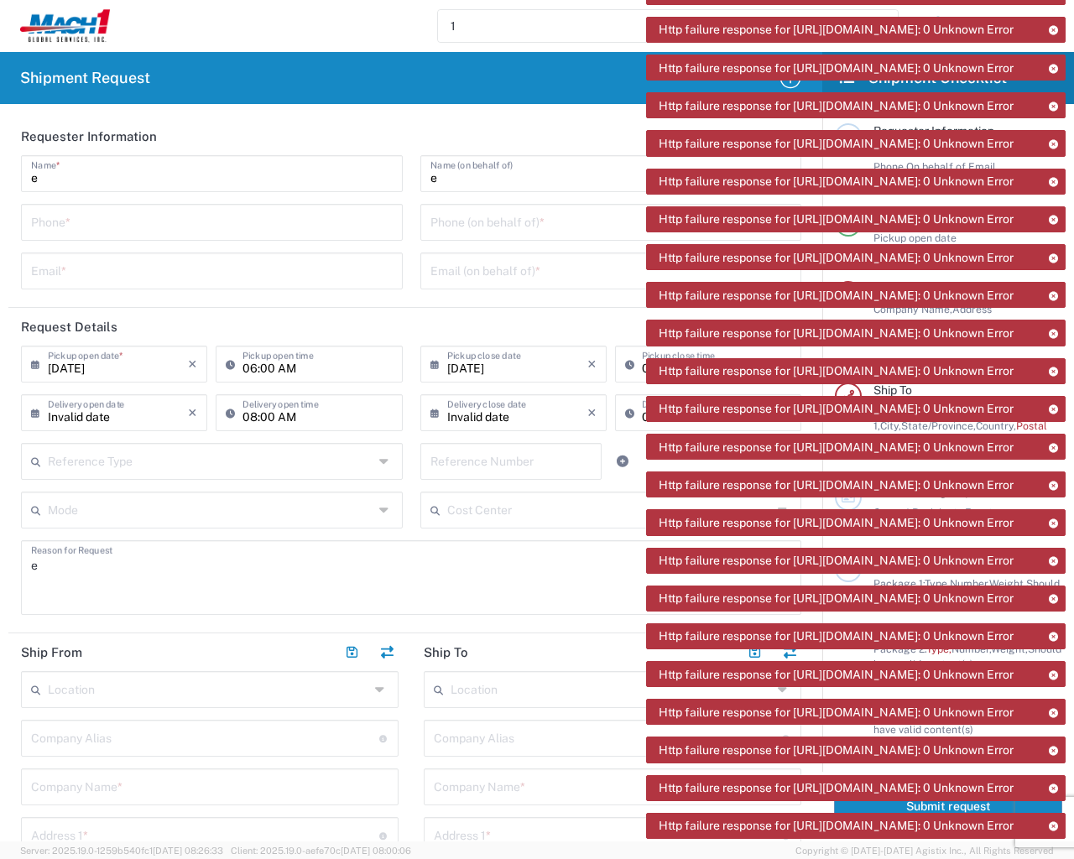
type input "1"
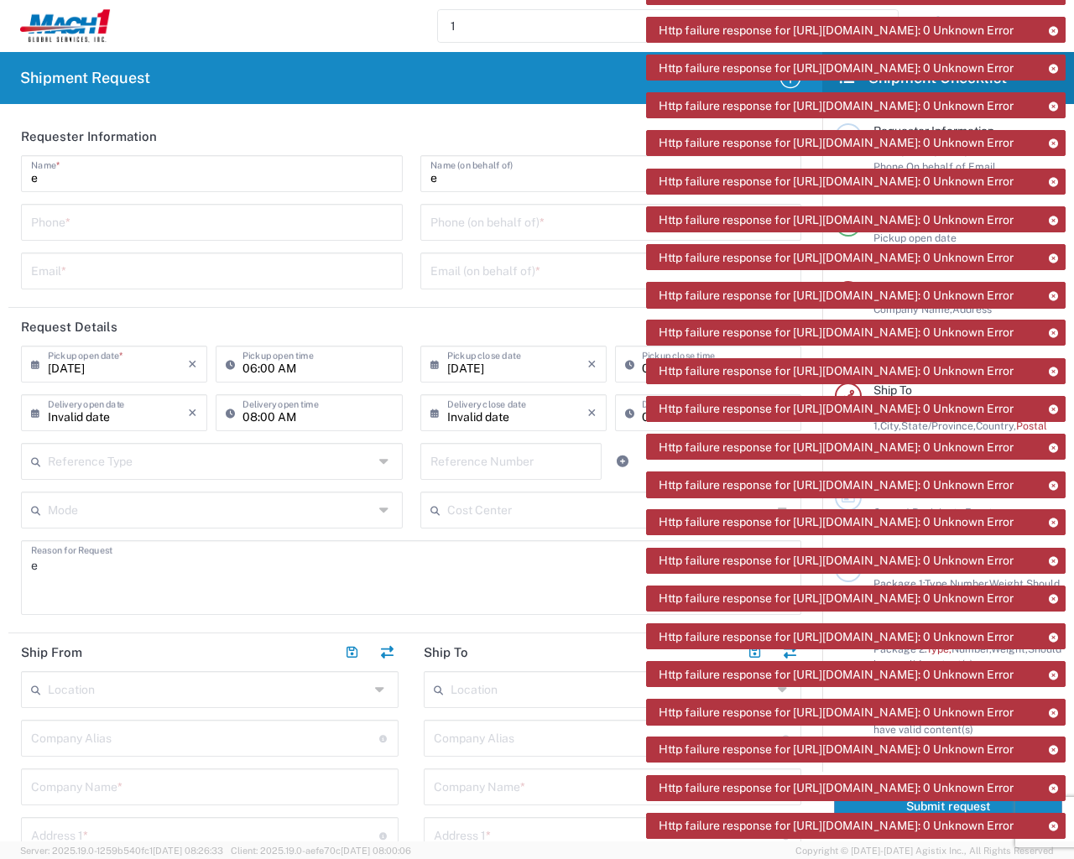
type input "1"
